Goal: Check status: Check status

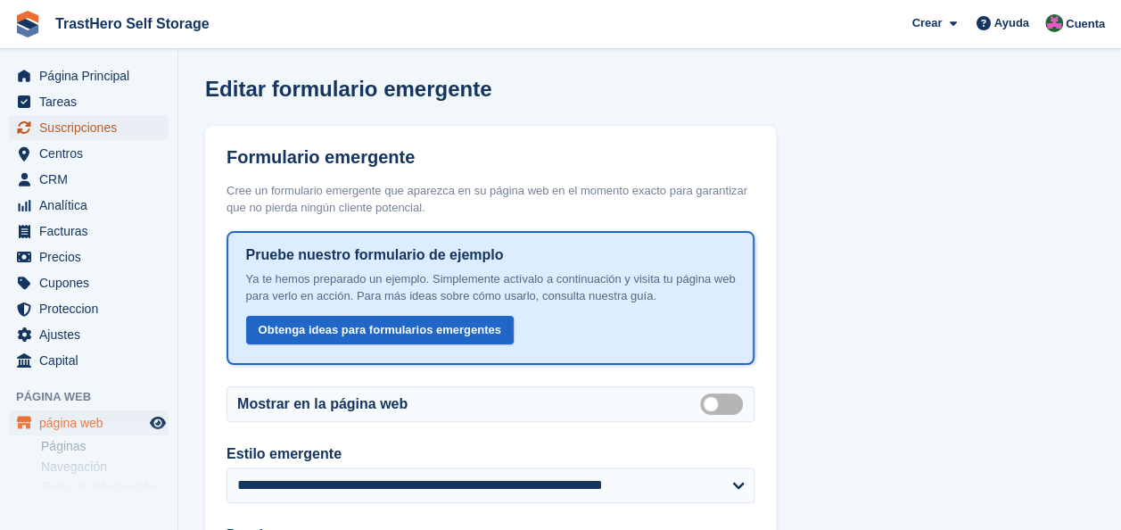
click at [66, 134] on span "Suscripciones" at bounding box center [92, 127] width 107 height 25
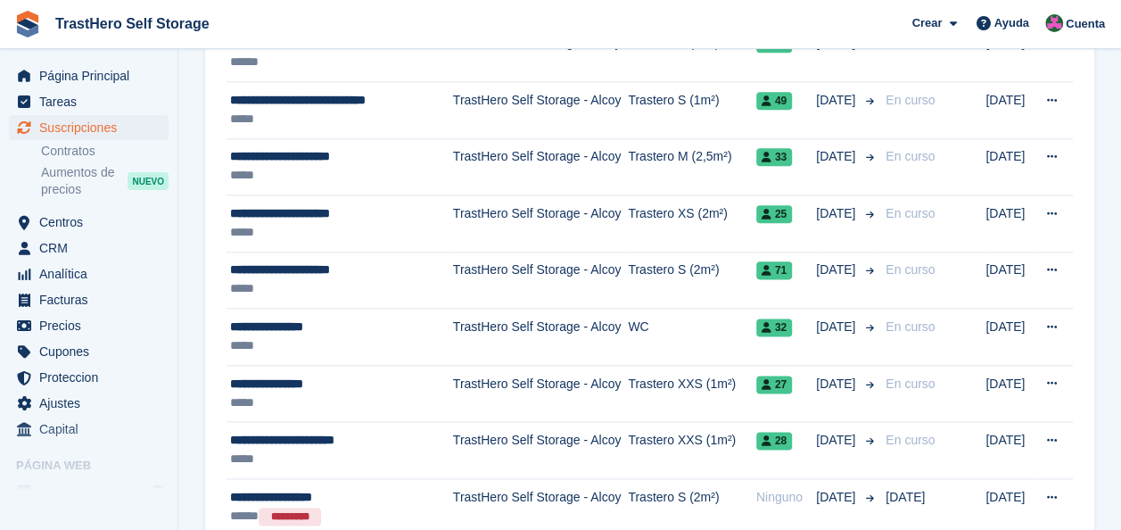
scroll to position [973, 0]
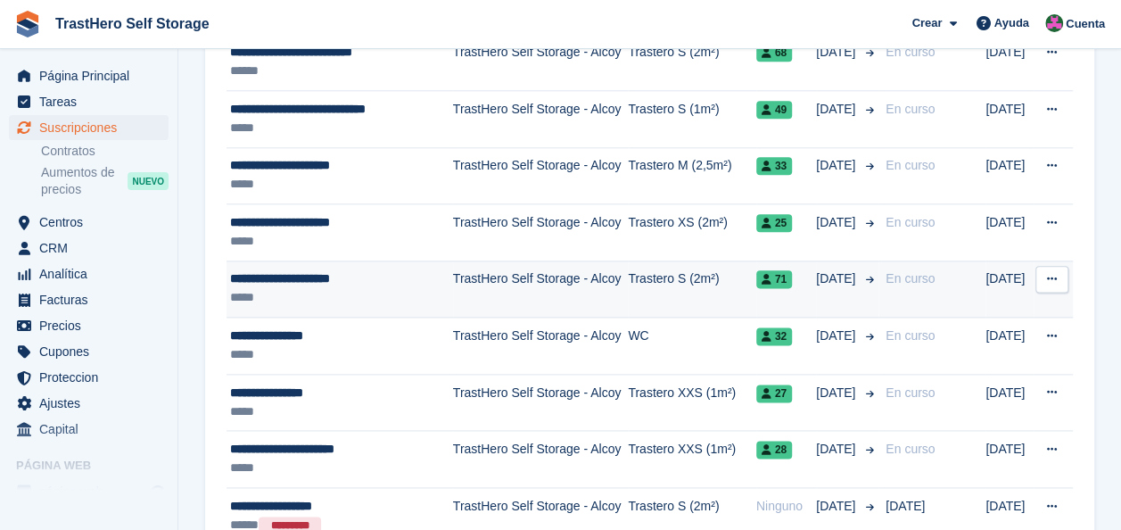
click at [557, 283] on td "TrastHero Self Storage - Alcoy" at bounding box center [540, 289] width 175 height 57
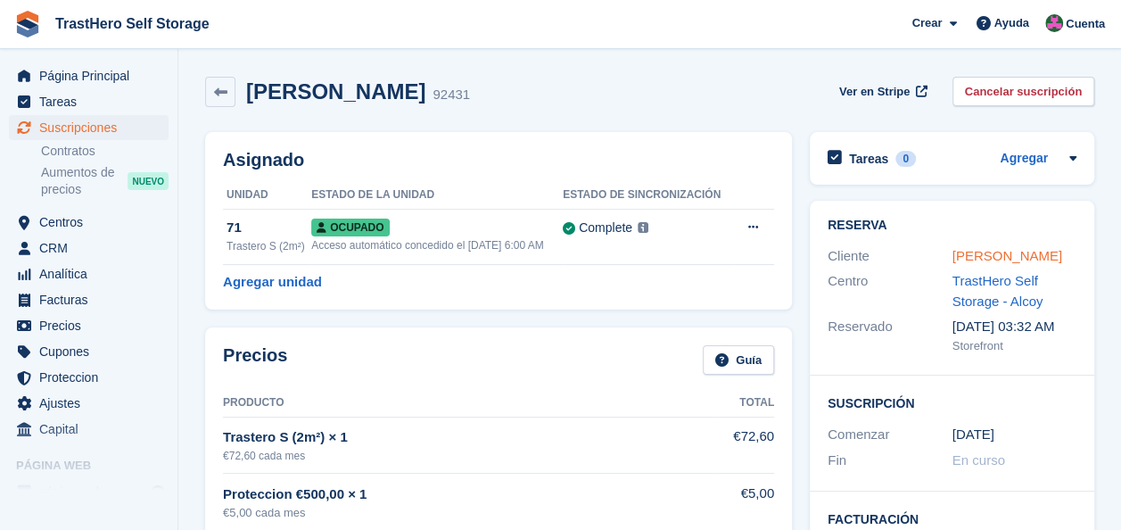
click at [974, 258] on link "[PERSON_NAME]" at bounding box center [1008, 255] width 110 height 15
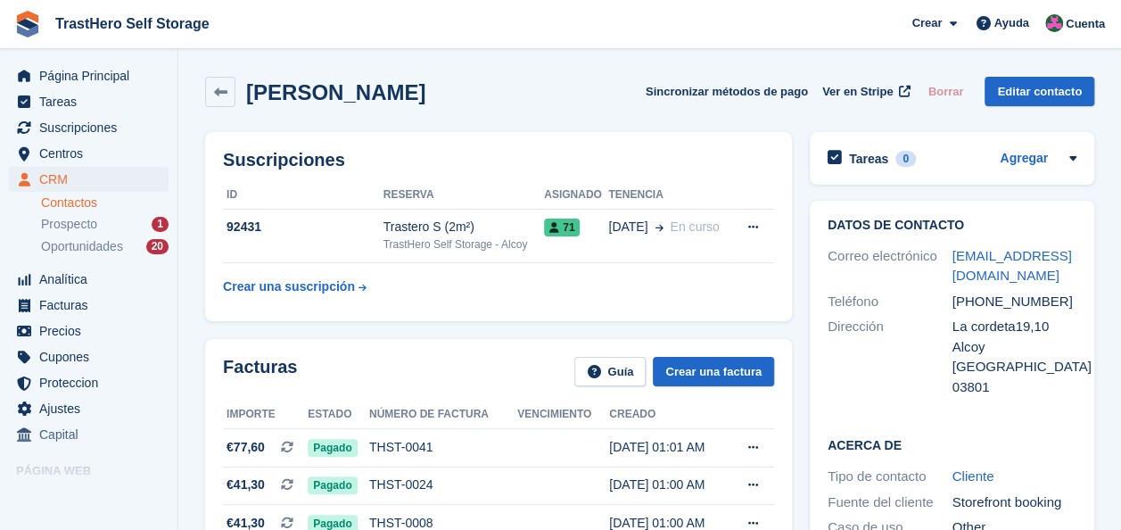
drag, startPoint x: 1112, startPoint y: 136, endPoint x: 1131, endPoint y: 127, distance: 21.1
click at [1121, 127] on html "TrastHero Self Storage Crear Suscripción Factura Contacto Trato Descuento Págin…" at bounding box center [560, 265] width 1121 height 530
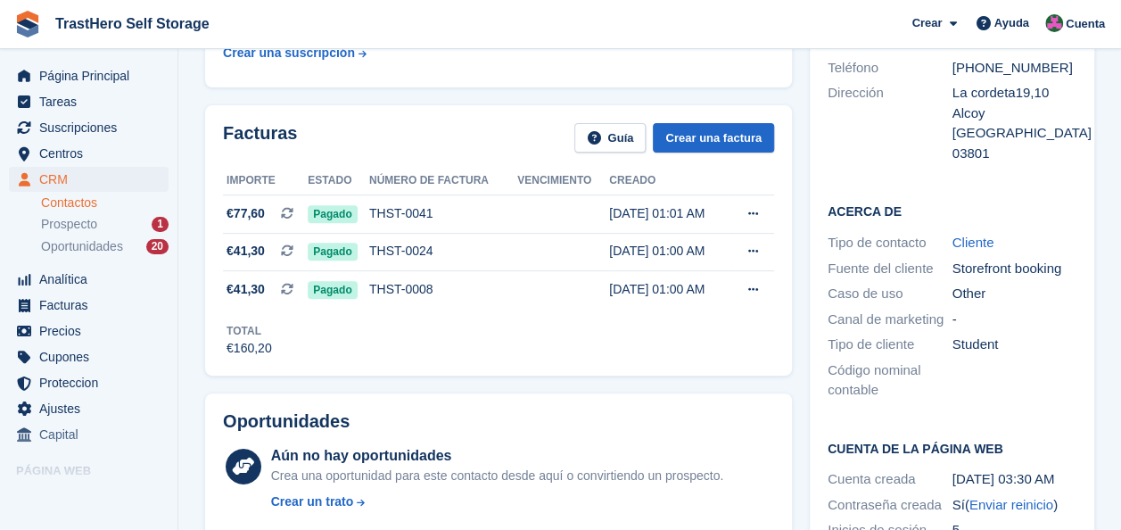
scroll to position [236, 0]
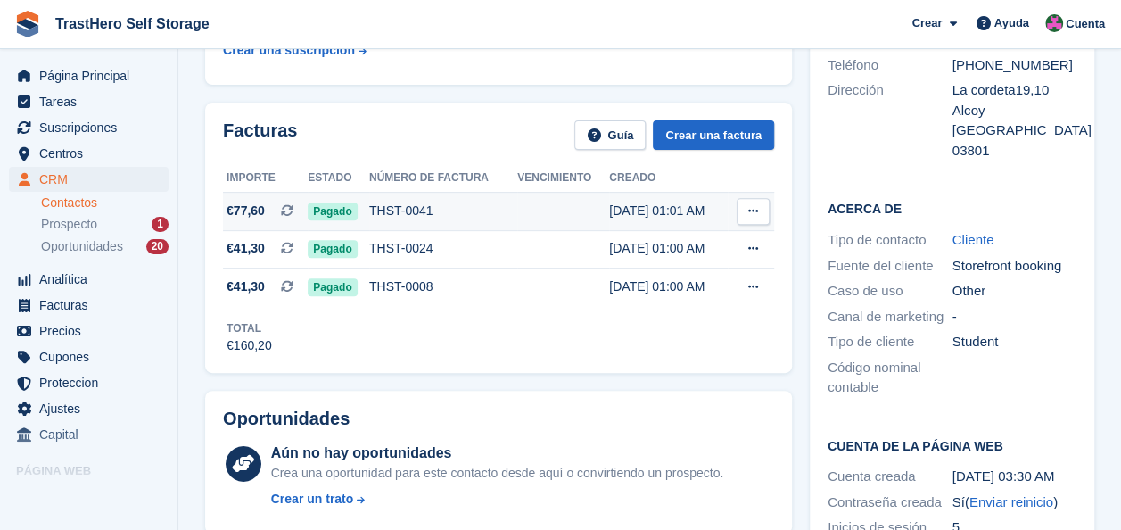
click at [401, 207] on div "THST-0041" at bounding box center [443, 211] width 148 height 19
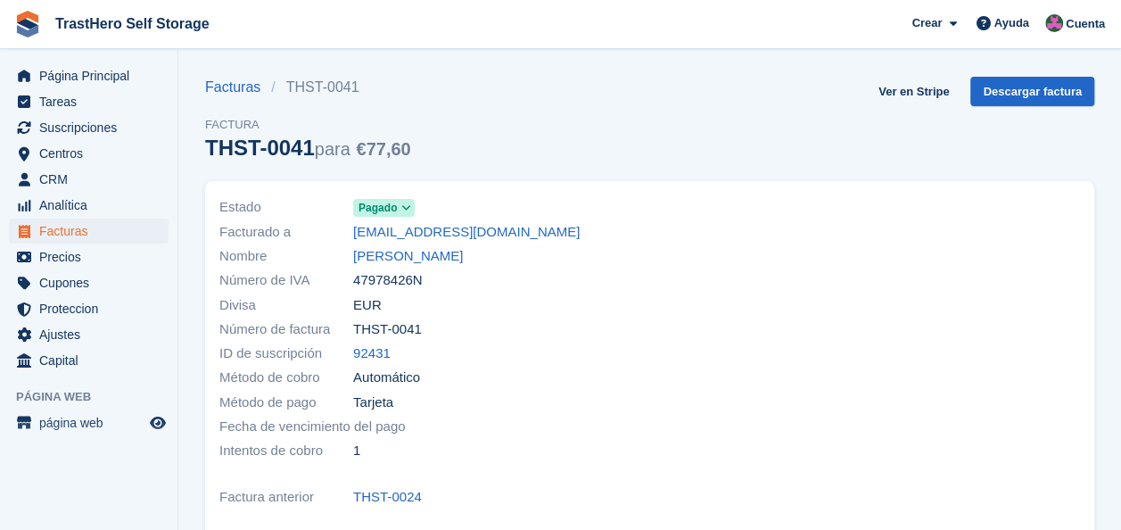
click at [380, 288] on span "47978426N" at bounding box center [388, 280] width 70 height 21
copy span "47978426N"
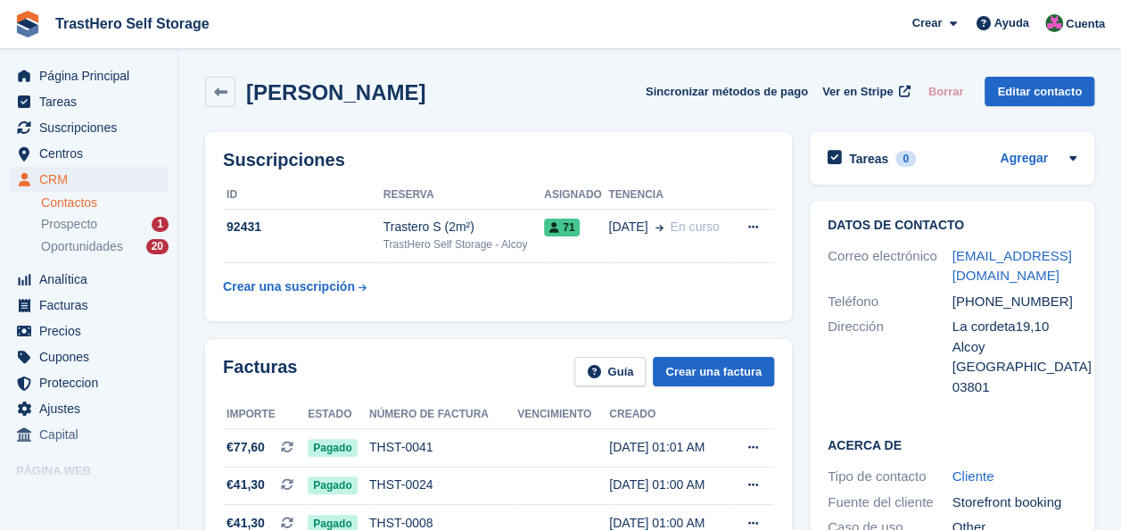
click at [550, 80] on div "Dayron Aguilar Meneces Sincronizar métodos de pago Ver en Stripe Borrar Editar …" at bounding box center [649, 92] width 889 height 30
click at [62, 79] on span "Página Principal" at bounding box center [92, 75] width 107 height 25
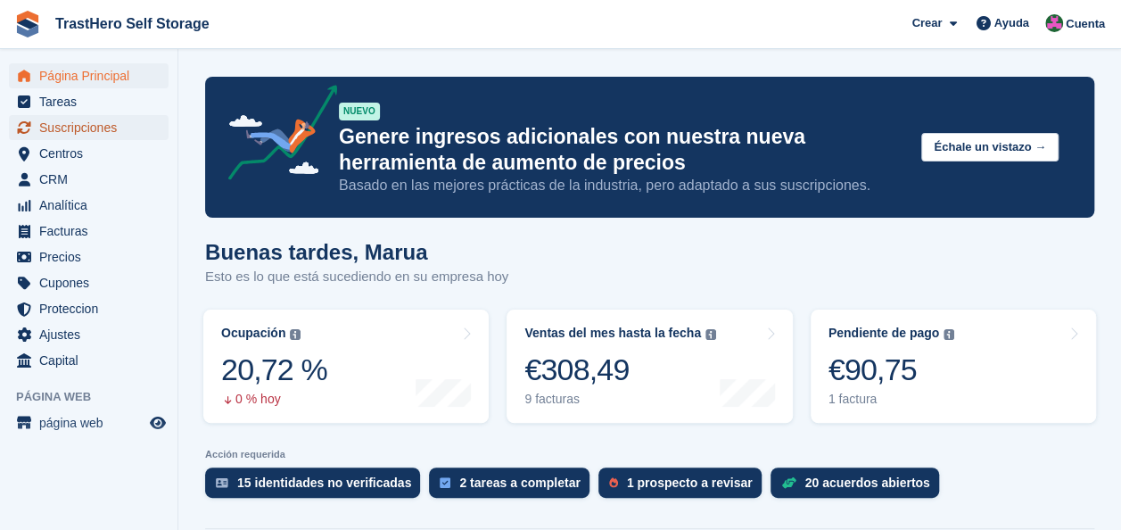
click at [91, 135] on span "Suscripciones" at bounding box center [92, 127] width 107 height 25
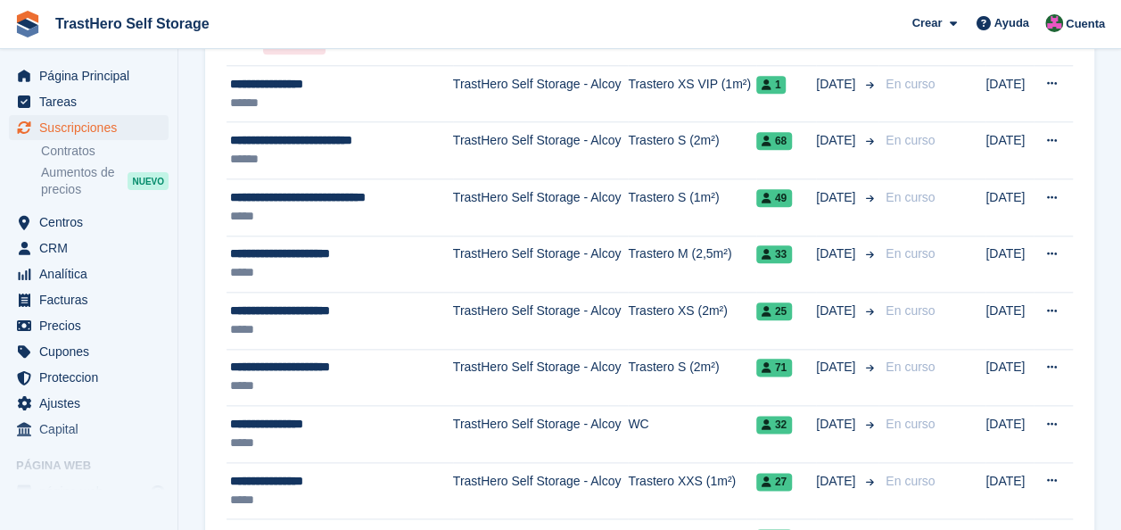
scroll to position [877, 0]
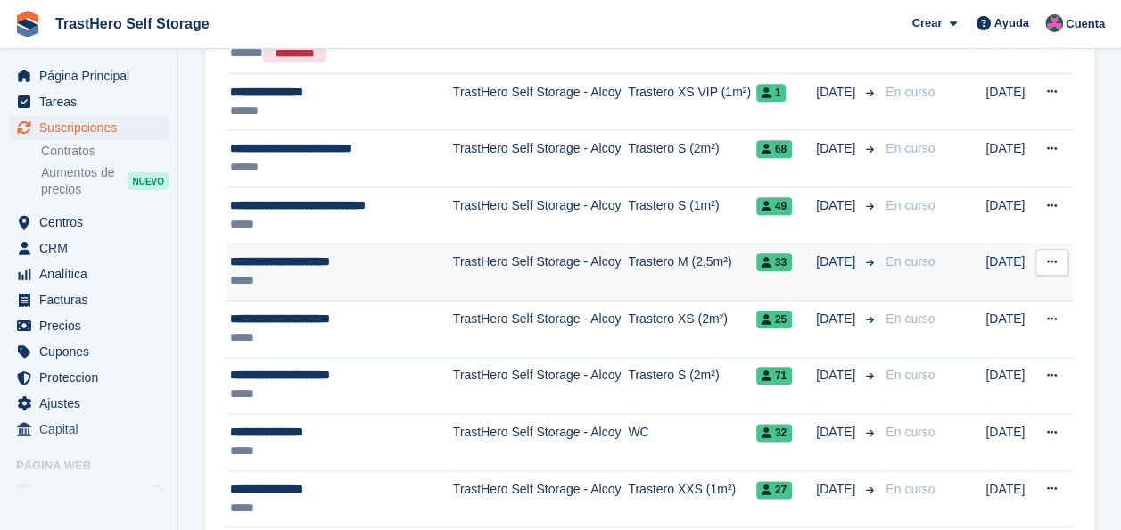
click at [509, 275] on td "TrastHero Self Storage - Alcoy" at bounding box center [540, 272] width 175 height 57
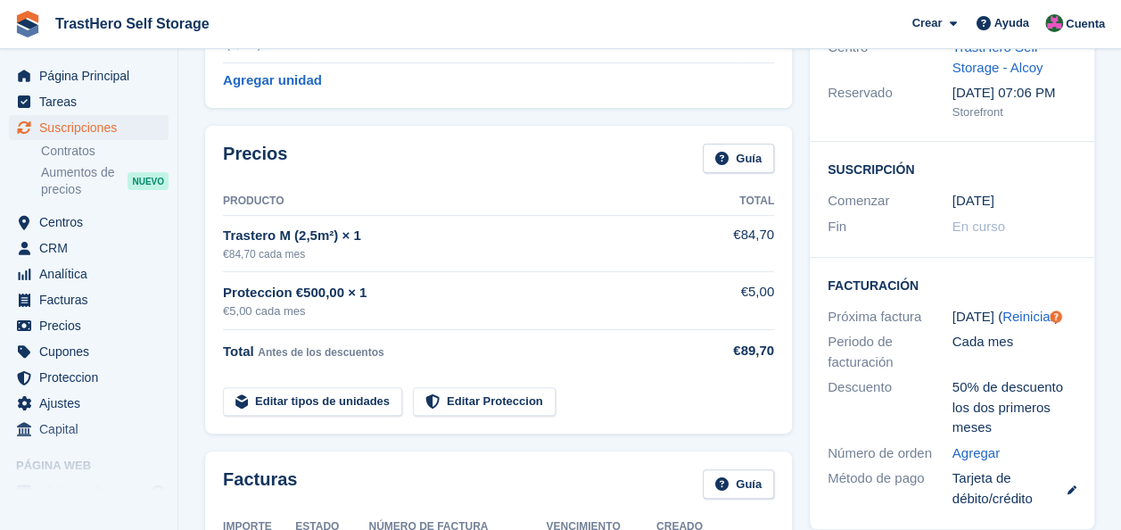
scroll to position [210, 0]
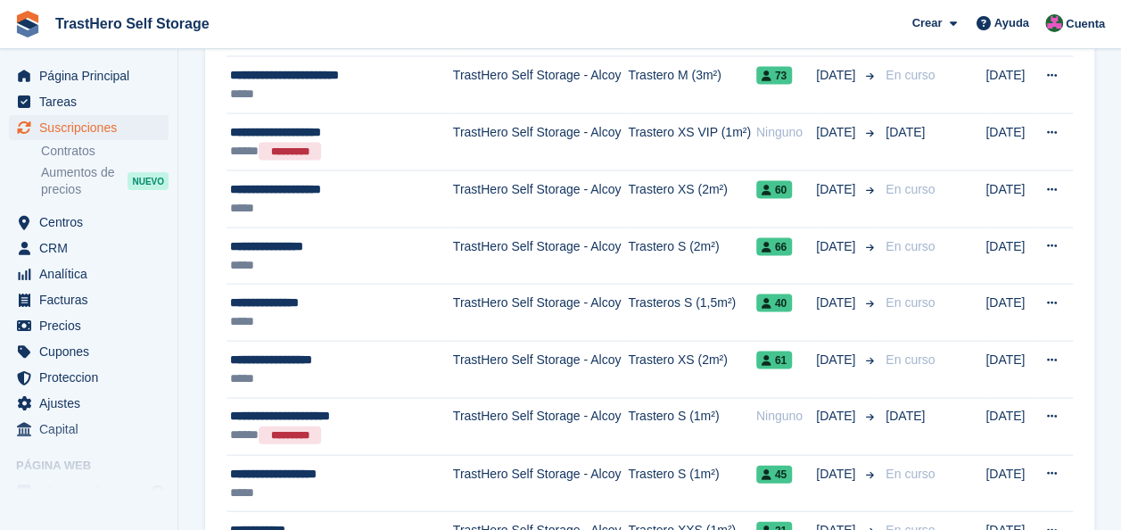
scroll to position [1807, 0]
